Goal: Find specific page/section: Find specific page/section

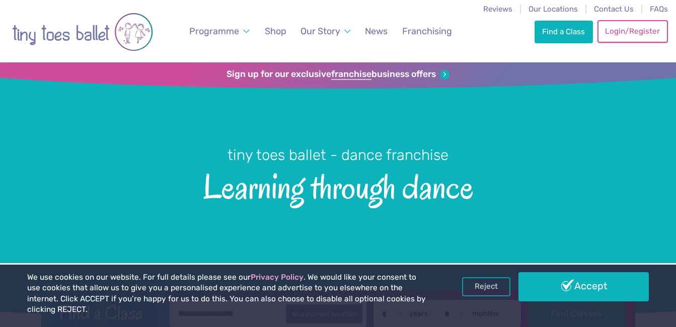
click at [637, 36] on link "Login/Register" at bounding box center [633, 31] width 71 height 22
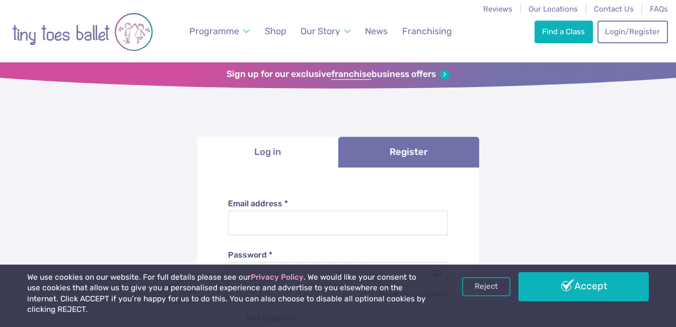
click at [265, 153] on li "Log in" at bounding box center [267, 152] width 141 height 31
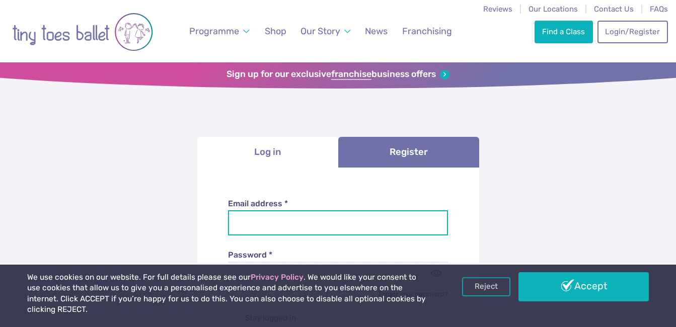
click at [321, 225] on input "Email address *" at bounding box center [338, 223] width 220 height 25
type input "**********"
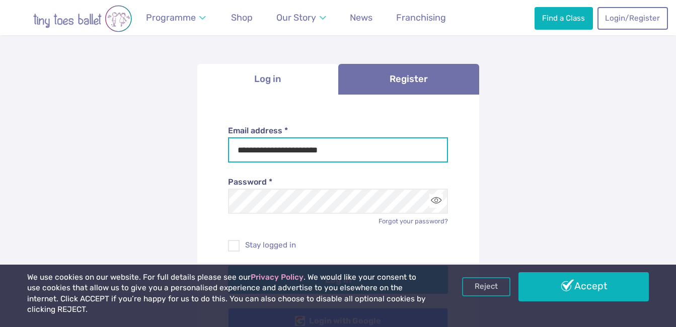
scroll to position [78, 0]
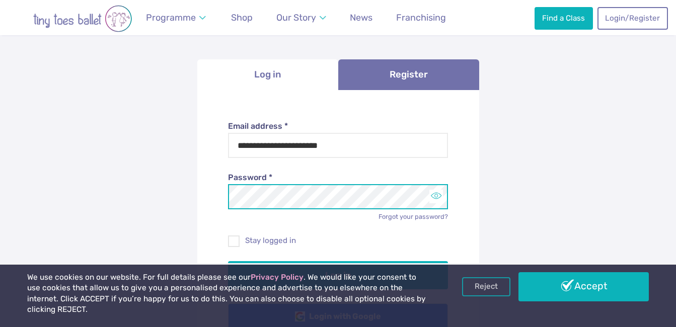
click at [228, 261] on button "Log in" at bounding box center [338, 275] width 220 height 28
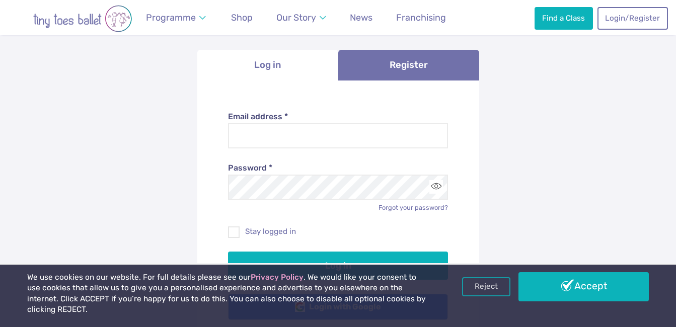
scroll to position [150, 0]
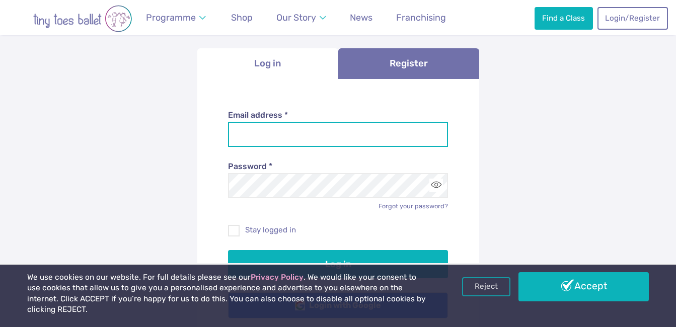
click at [308, 132] on input "Email address *" at bounding box center [338, 134] width 220 height 25
type input "**********"
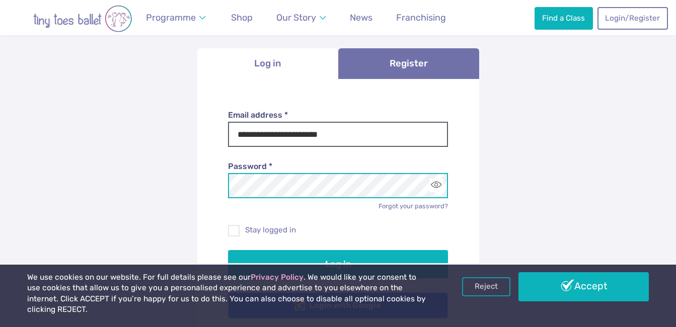
click at [228, 250] on button "Log in" at bounding box center [338, 264] width 220 height 28
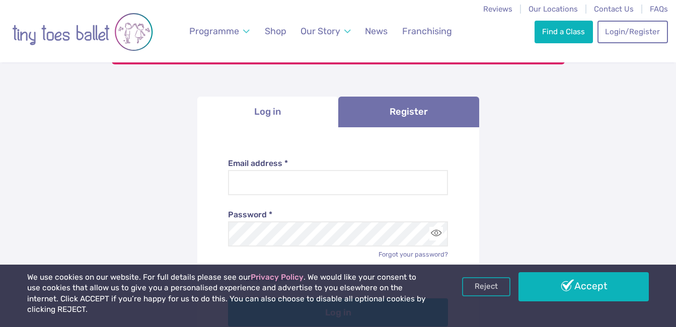
scroll to position [125, 0]
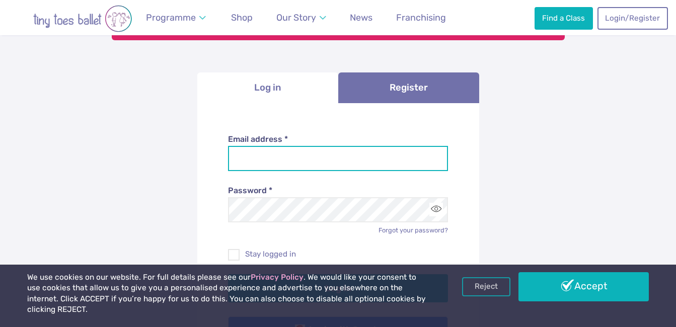
click at [348, 158] on input "Email address *" at bounding box center [338, 158] width 220 height 25
type input "**********"
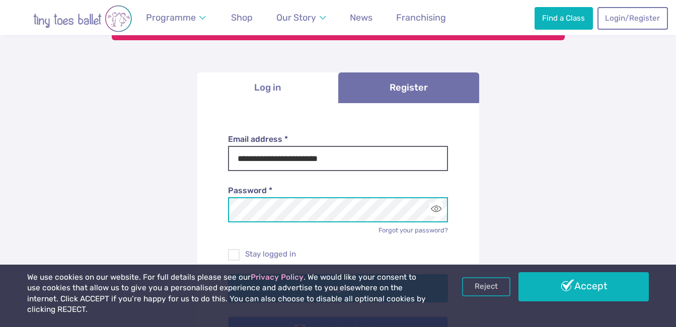
click at [228, 275] on button "Log in" at bounding box center [338, 289] width 220 height 28
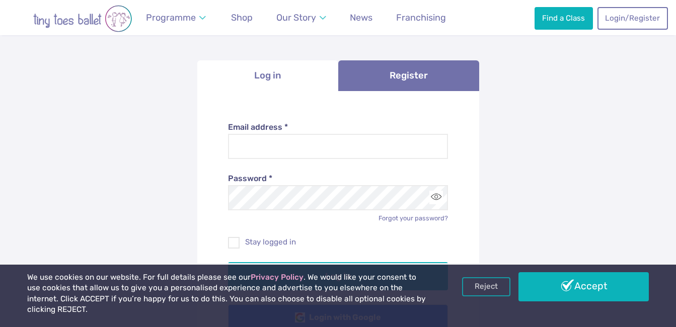
scroll to position [174, 0]
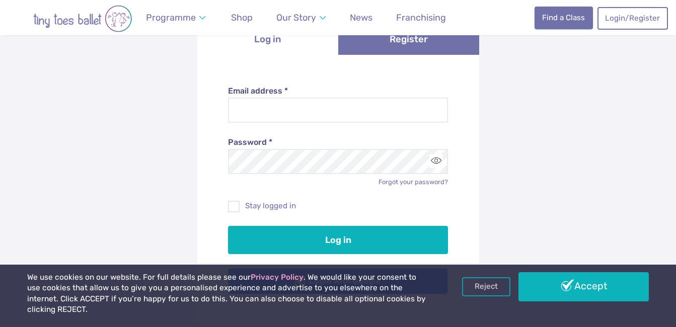
click at [570, 17] on link "Find a Class" at bounding box center [564, 18] width 58 height 22
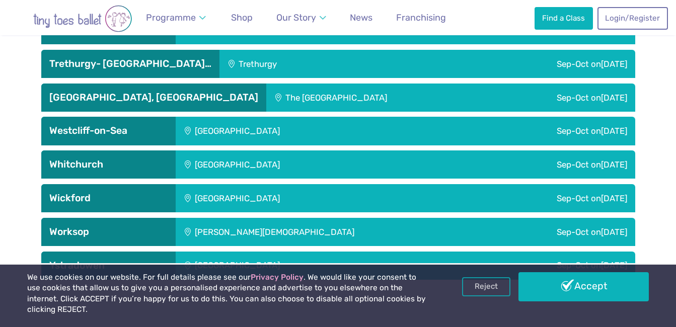
scroll to position [2965, 0]
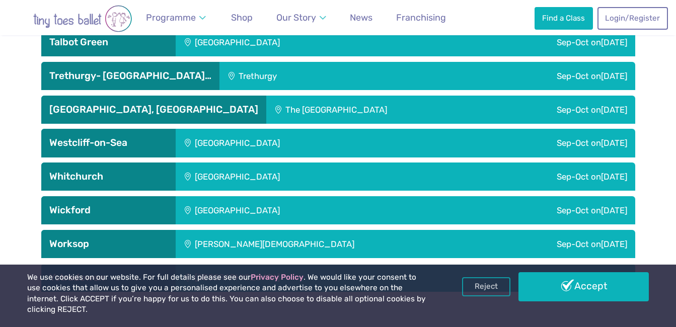
click at [121, 108] on h3 "Upton, Northampton" at bounding box center [153, 110] width 209 height 12
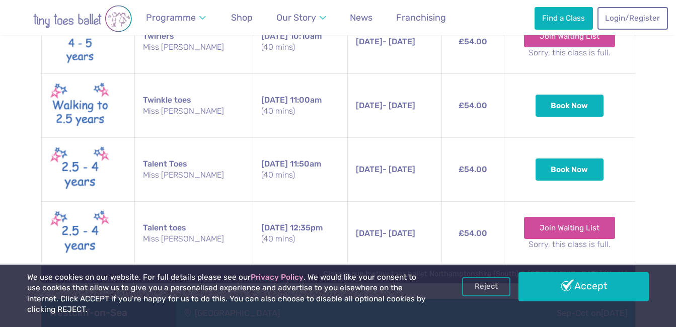
scroll to position [3225, 0]
